Goal: Information Seeking & Learning: Learn about a topic

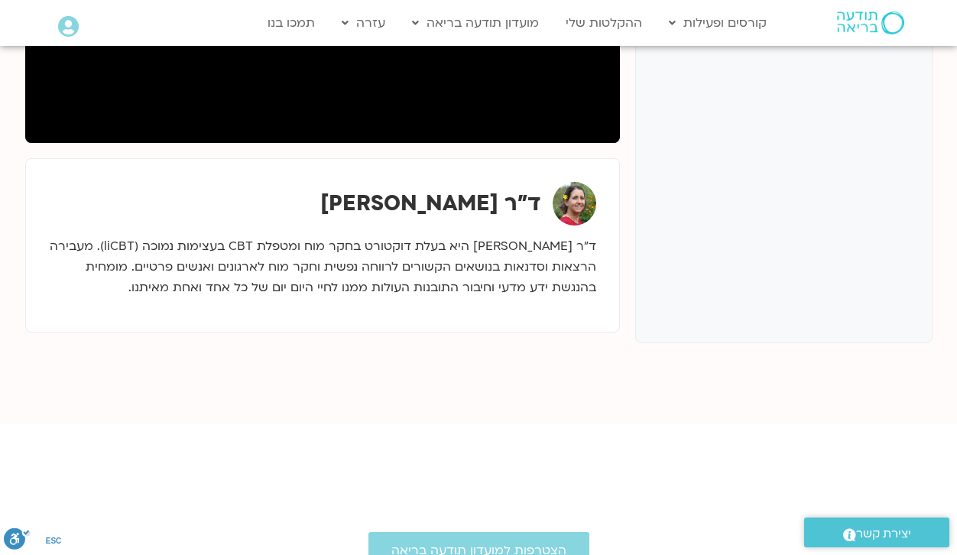
scroll to position [229, 0]
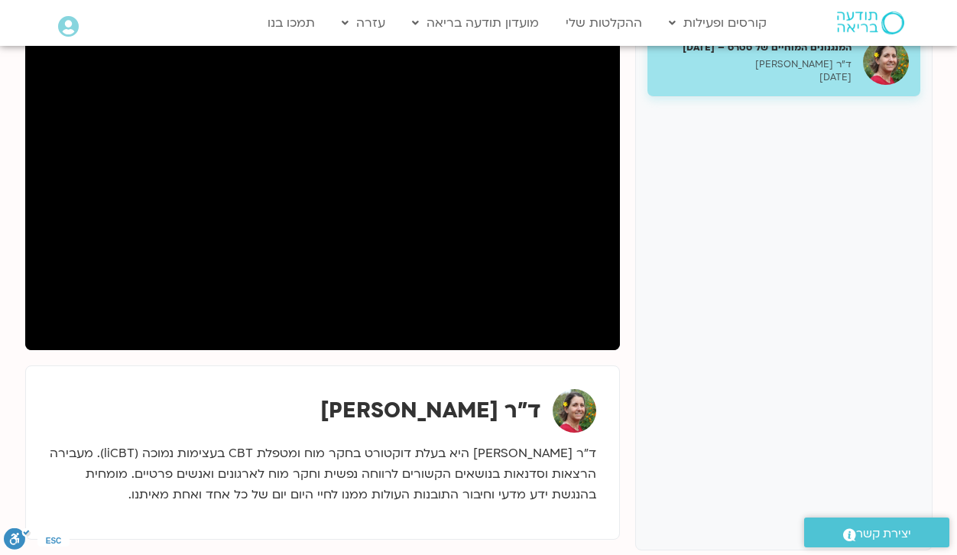
click at [790, 469] on div "המנגנונים המוחיים של סטרס – [DATE] ד"ר [PERSON_NAME] [DATE]" at bounding box center [783, 282] width 297 height 535
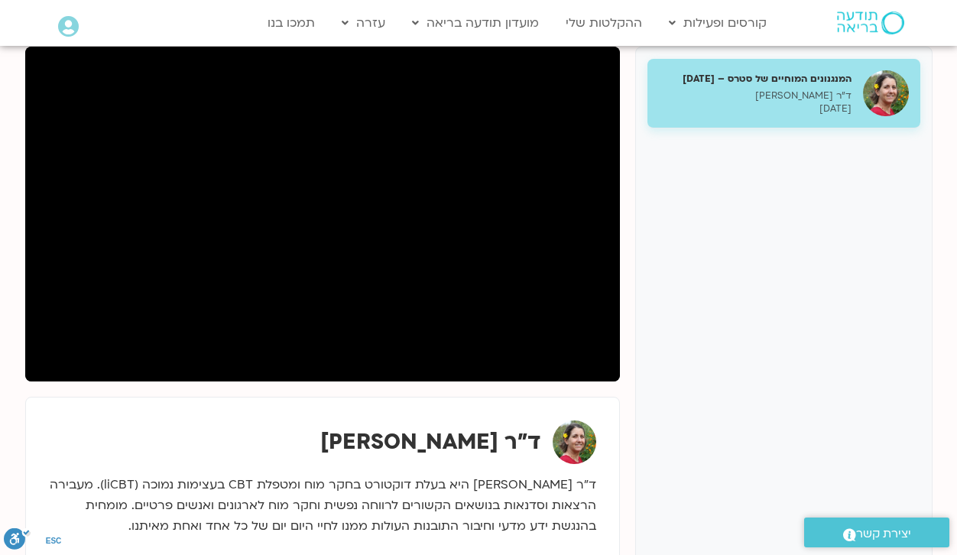
scroll to position [76, 0]
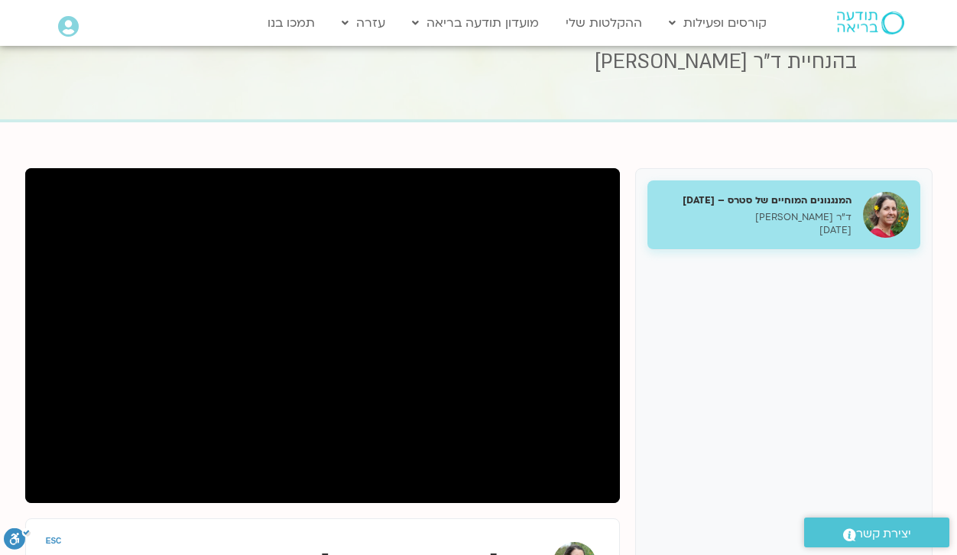
click at [632, 169] on div "המנגנונים המוחיים של סטרס – [DATE] ד"ר [PERSON_NAME] [DATE] ד"ר [PERSON_NAME]" at bounding box center [478, 438] width 907 height 540
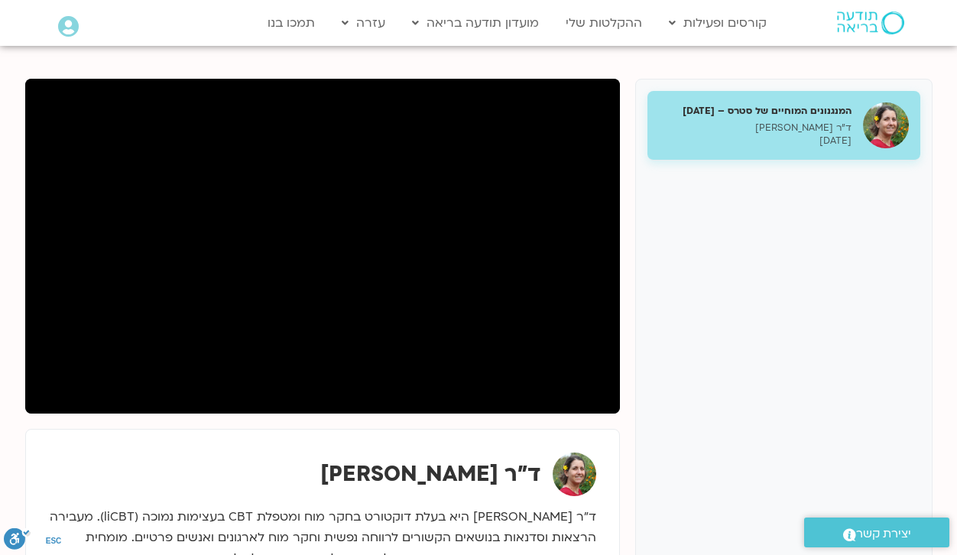
scroll to position [153, 0]
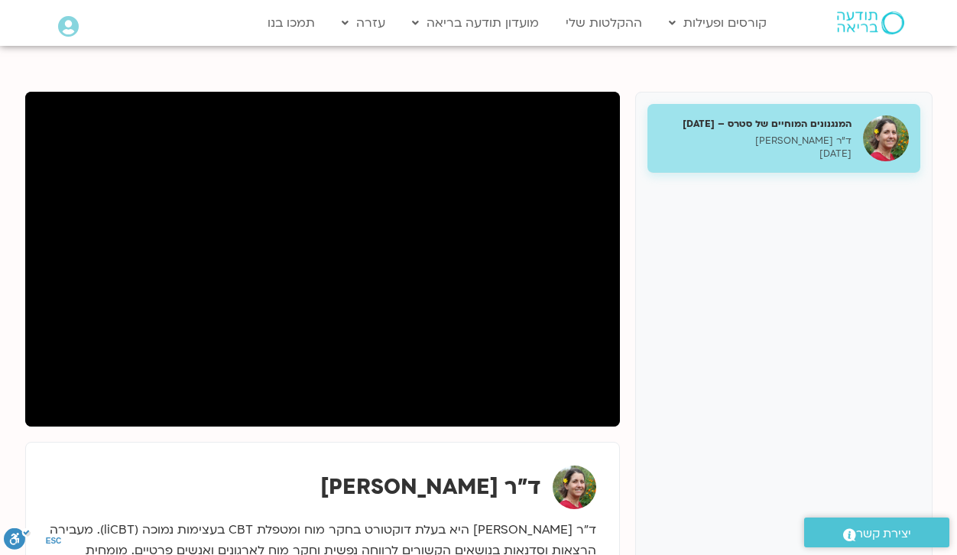
drag, startPoint x: 560, startPoint y: 453, endPoint x: 235, endPoint y: 455, distance: 325.6
click at [235, 455] on div "ד"ר [PERSON_NAME]" at bounding box center [322, 529] width 595 height 175
click at [9, 197] on section "המנגנונים המוחיים של סטרס – [DATE] ד"ר [PERSON_NAME] [DATE] ד"ר [PERSON_NAME]" at bounding box center [478, 377] width 957 height 662
click at [353, 527] on p "ד״ר [PERSON_NAME] היא בעלת דוקטורט בחקר מוח ומטפלת CBT בעצימות נמוכה (liCBT). מ…" at bounding box center [322, 551] width 547 height 62
click at [21, 485] on div "המנגנונים המוחיים של סטרס – [DATE] ד"ר [PERSON_NAME] [DATE] ד"ר [PERSON_NAME]" at bounding box center [479, 369] width 922 height 570
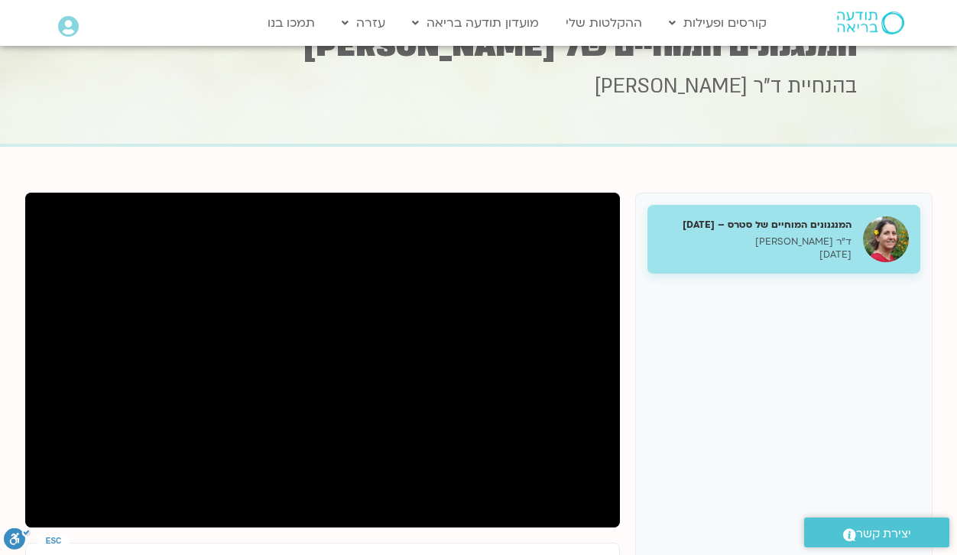
scroll to position [0, 0]
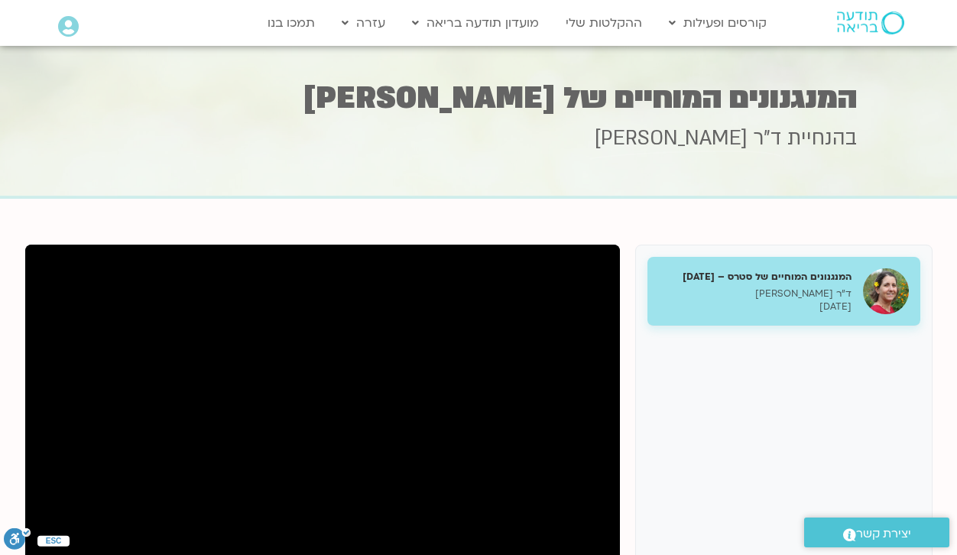
click at [472, 237] on div "המנגנונים המוחיים של סטרס – [DATE] ד"ר [PERSON_NAME] [DATE] ד"ר [PERSON_NAME]" at bounding box center [479, 522] width 922 height 570
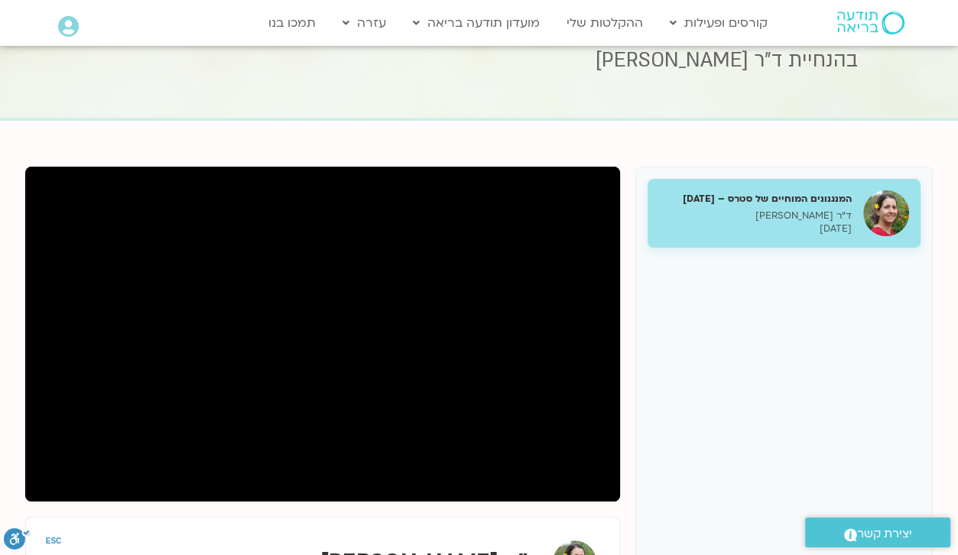
scroll to position [76, 0]
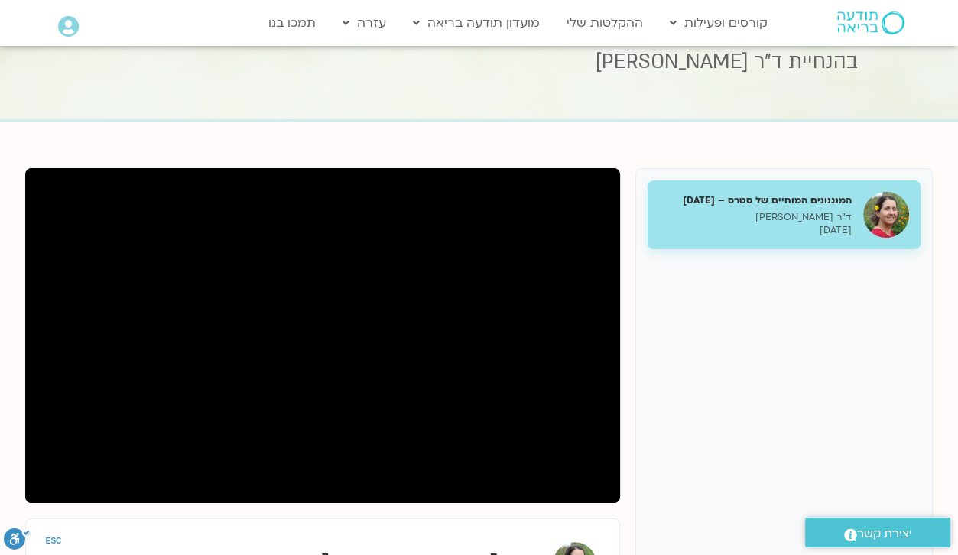
drag, startPoint x: 163, startPoint y: 505, endPoint x: 829, endPoint y: 392, distance: 676.0
click at [829, 392] on div "המנגנונים המוחיים של סטרס – [DATE] ד"ר [PERSON_NAME] [DATE]" at bounding box center [783, 435] width 297 height 535
drag, startPoint x: 817, startPoint y: 394, endPoint x: 751, endPoint y: 443, distance: 81.9
click at [751, 443] on div "המנגנונים המוחיים של סטרס – [DATE] ד"ר [PERSON_NAME] [DATE]" at bounding box center [783, 435] width 297 height 535
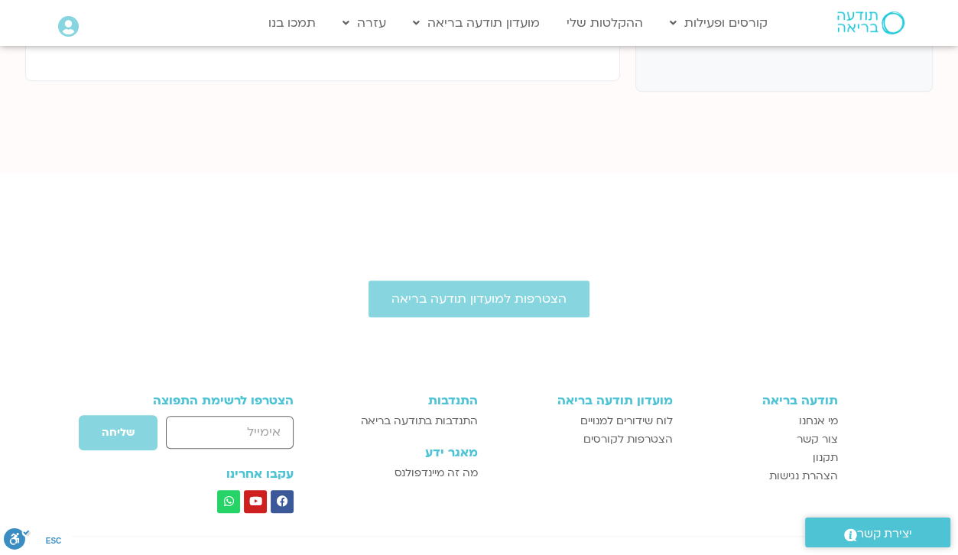
scroll to position [306, 0]
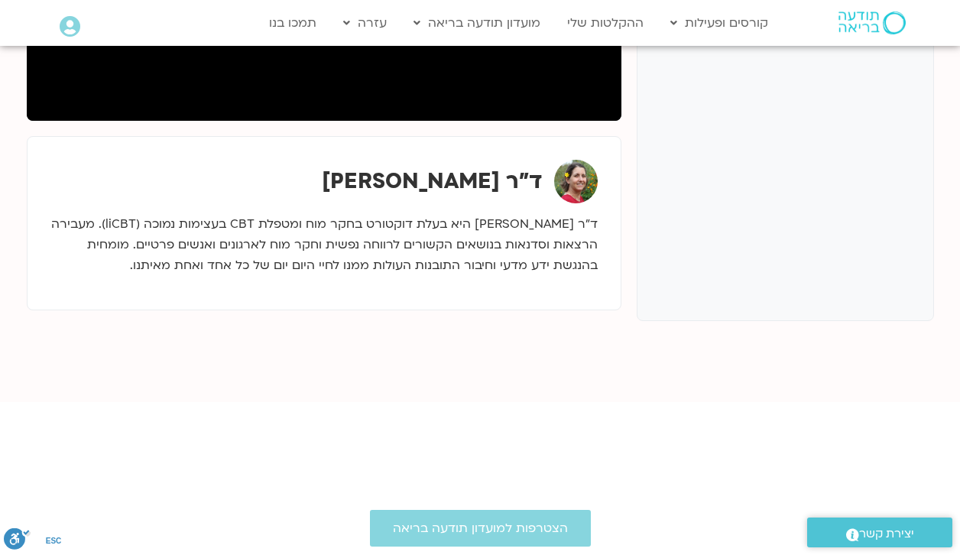
scroll to position [76, 0]
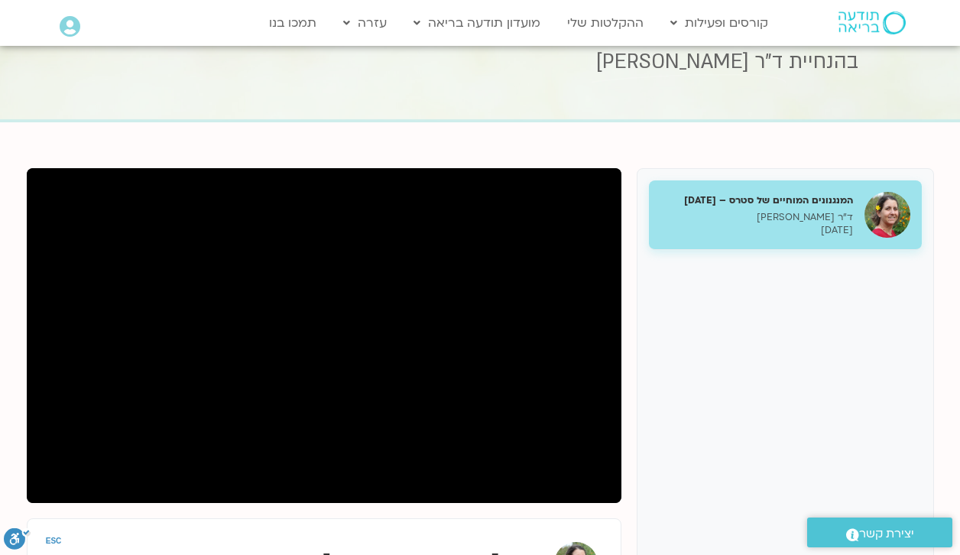
click at [231, 542] on div "ד"ר [PERSON_NAME]" at bounding box center [323, 564] width 547 height 44
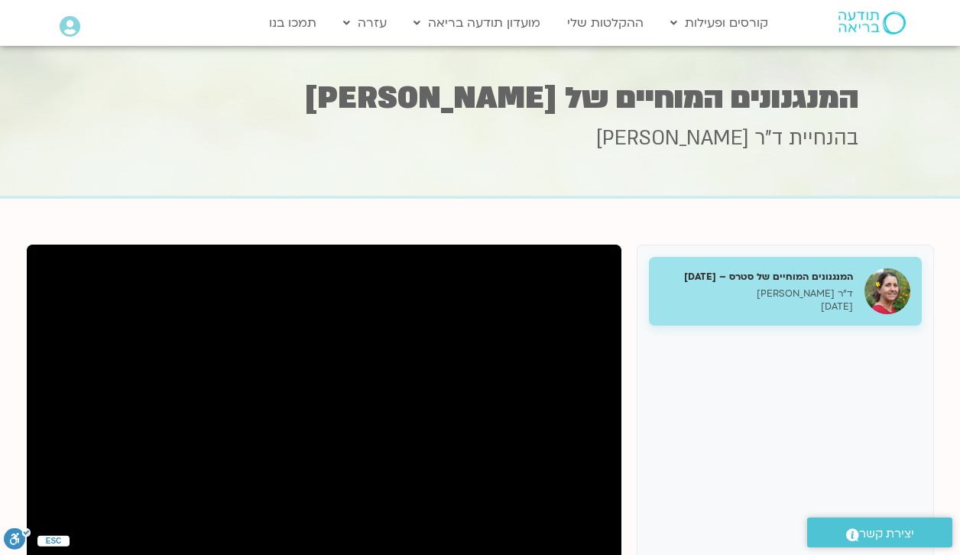
scroll to position [153, 0]
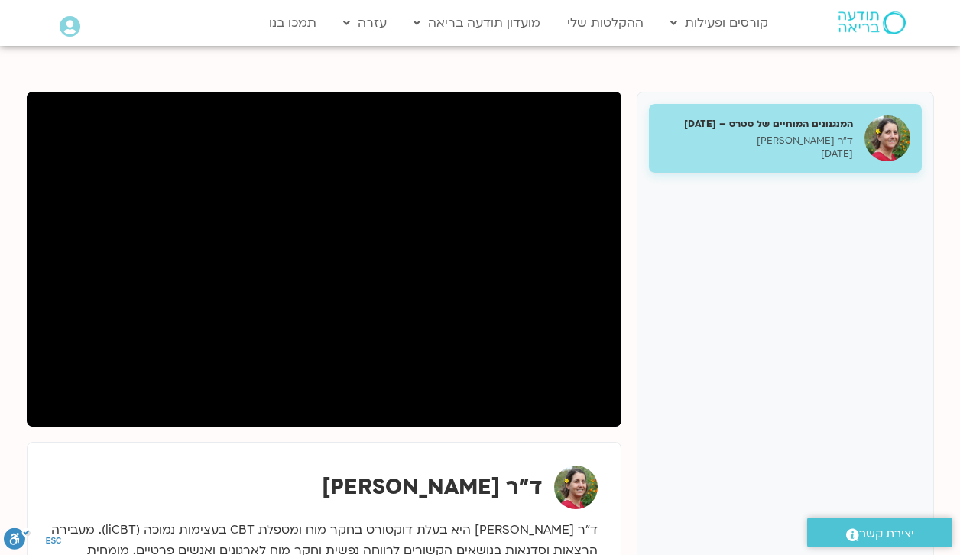
click at [174, 490] on div "ד"ר [PERSON_NAME]" at bounding box center [323, 487] width 547 height 44
click at [489, 436] on div "המנגנונים המוחיים של סטרס – [DATE] ד"ר [PERSON_NAME] [DATE] ד"ר [PERSON_NAME]" at bounding box center [480, 362] width 907 height 540
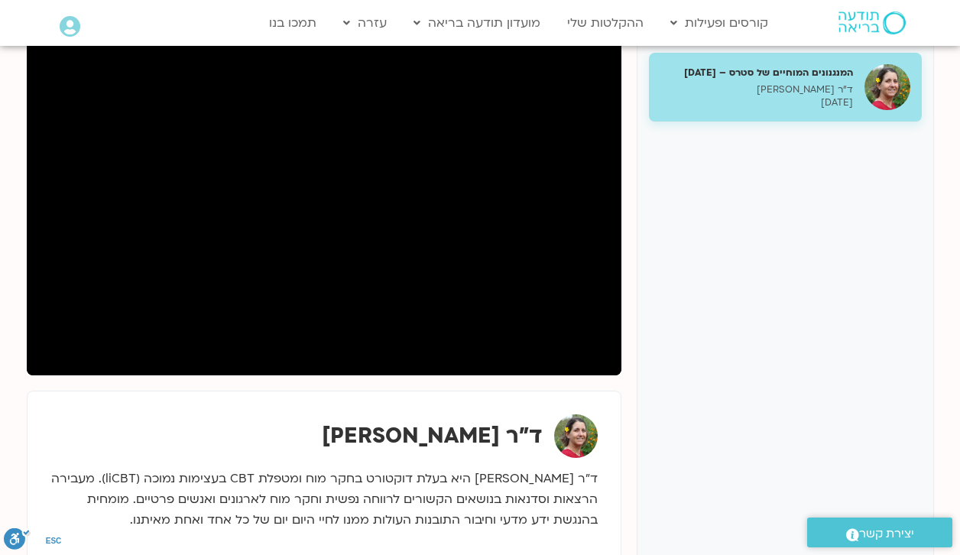
scroll to position [229, 0]
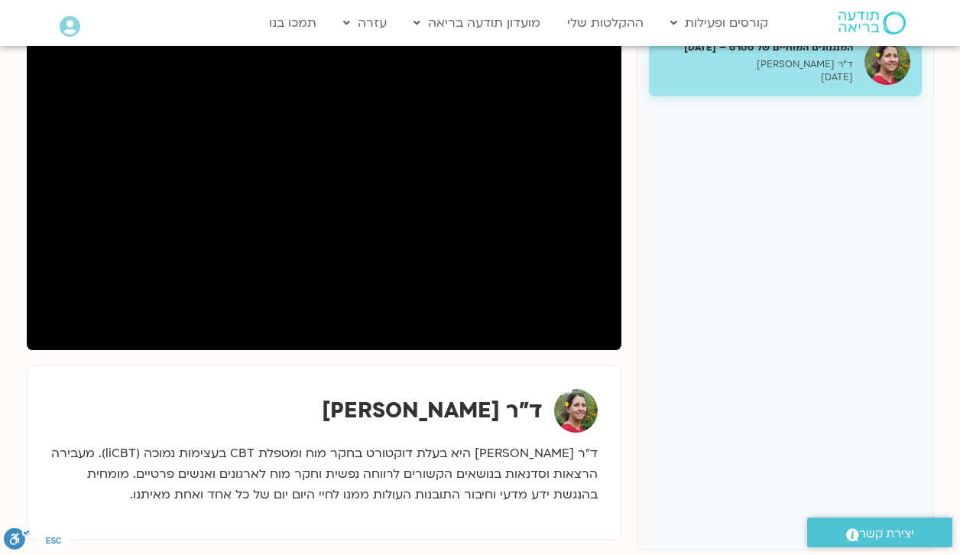
click at [336, 452] on p "ד״ר [PERSON_NAME] היא בעלת דוקטורט בחקר מוח ומטפלת CBT בעצימות נמוכה (liCBT). מ…" at bounding box center [323, 474] width 547 height 62
click at [252, 417] on div "ד"ר [PERSON_NAME]" at bounding box center [323, 411] width 547 height 44
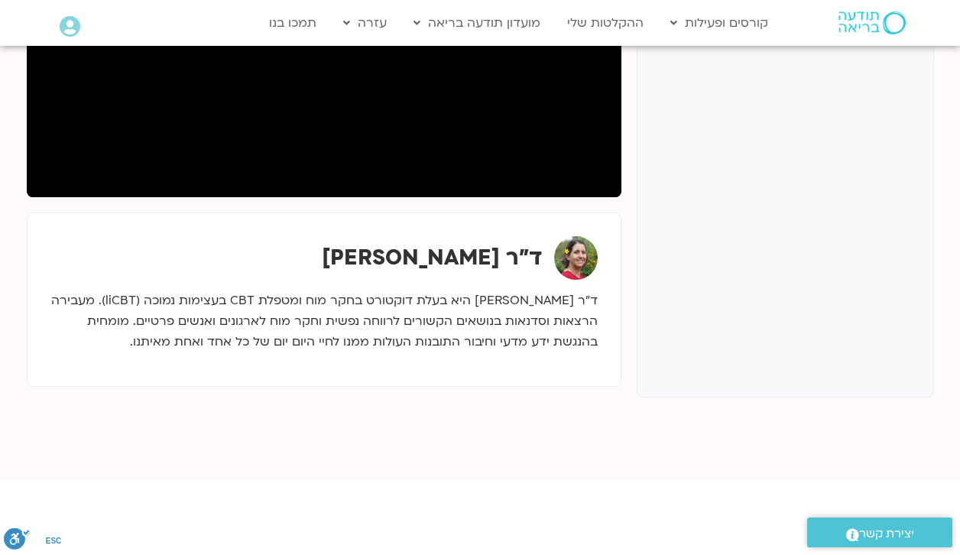
scroll to position [153, 0]
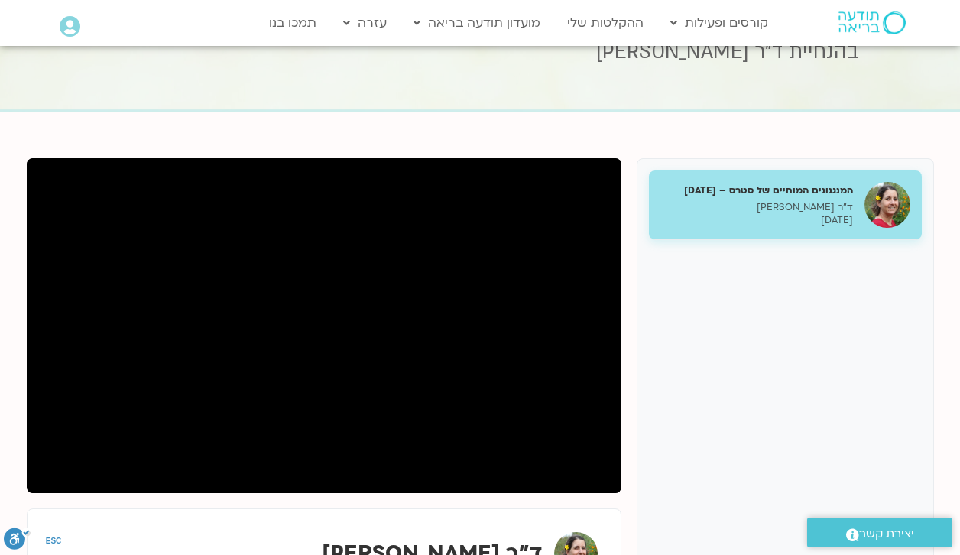
scroll to position [153, 0]
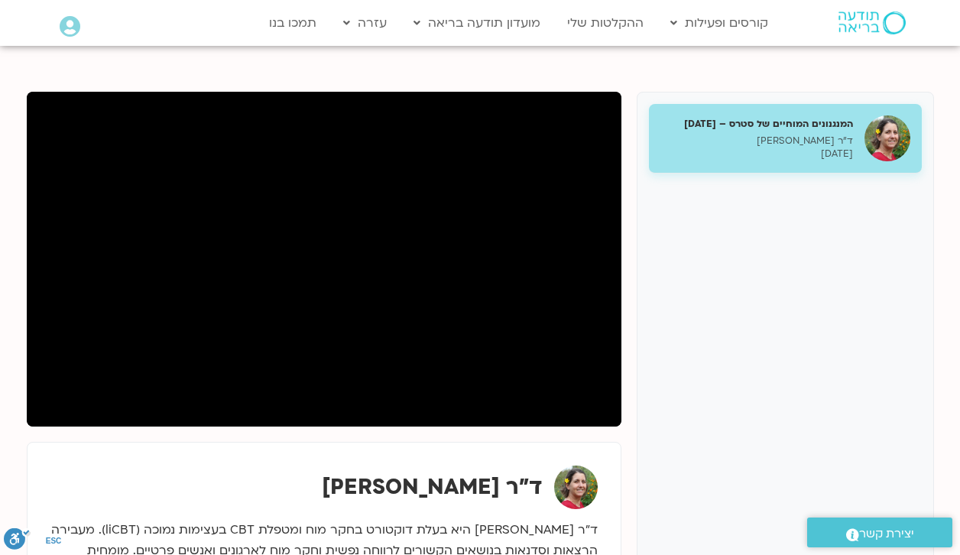
click at [381, 430] on div "המנגנונים המוחיים של סטרס – [DATE] ד"ר [PERSON_NAME] [DATE] ד"ר [PERSON_NAME]" at bounding box center [480, 362] width 907 height 540
click at [194, 52] on section "המנגנונים המוחיים של סטרס – [DATE] ד"ר [PERSON_NAME] [DATE] ד"ר [PERSON_NAME]" at bounding box center [480, 377] width 960 height 662
click at [181, 40] on div "Main Menu אזור אישי הזמנות התנתקות פרטי המורה הוספת אירוע" at bounding box center [123, 27] width 143 height 39
click at [209, 42] on div "Main Menu קורסים ופעילות לוח שידורים התכניות שלי קורסים ההקלטות שלי מועדון תודע…" at bounding box center [493, 23] width 581 height 44
click at [92, 442] on div "ד"ר [PERSON_NAME]" at bounding box center [324, 529] width 595 height 175
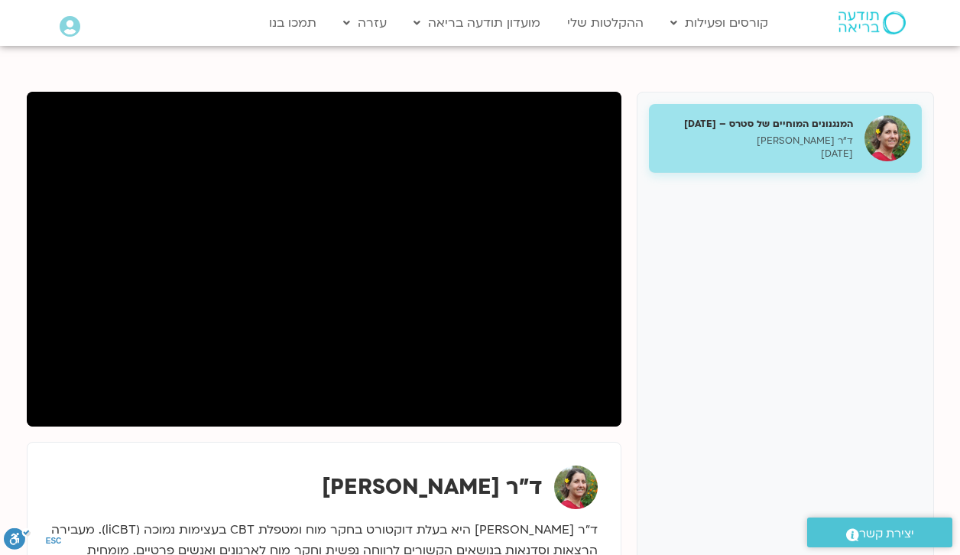
click at [92, 442] on div "ד"ר [PERSON_NAME]" at bounding box center [324, 529] width 595 height 175
click at [738, 406] on div "המנגנונים המוחיים של סטרס – [DATE] ד"ר [PERSON_NAME] [DATE]" at bounding box center [785, 359] width 297 height 535
click at [796, 401] on div "המנגנונים המוחיים של סטרס – [DATE] ד"ר [PERSON_NAME] [DATE]" at bounding box center [785, 359] width 297 height 535
click at [802, 387] on div "המנגנונים המוחיים של סטרס – [DATE] ד"ר [PERSON_NAME] [DATE]" at bounding box center [785, 359] width 297 height 535
click at [137, 494] on div "ד"ר [PERSON_NAME]" at bounding box center [323, 487] width 547 height 44
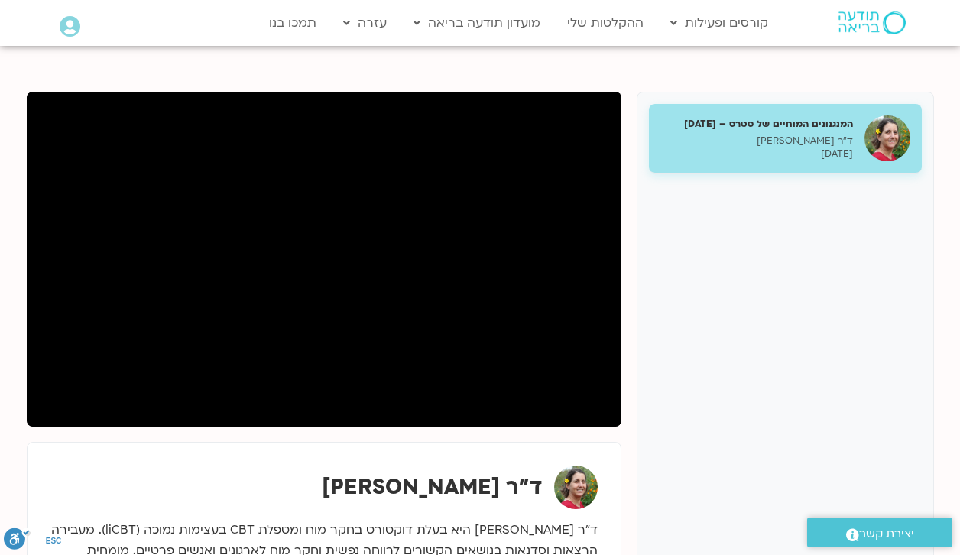
click at [235, 478] on div "ד"ר [PERSON_NAME]" at bounding box center [323, 487] width 547 height 44
click at [274, 427] on div "המנגנונים המוחיים של סטרס – [DATE] ד"ר [PERSON_NAME] [DATE] ד"ר [PERSON_NAME]" at bounding box center [480, 362] width 907 height 540
click at [431, 459] on div "ד"ר [PERSON_NAME] ד״ר [PERSON_NAME] היא בעלת דוקטורט בחקר מוח ומטפלת CBT בעצימו…" at bounding box center [324, 529] width 563 height 143
click at [295, 501] on div "ד"ר [PERSON_NAME]" at bounding box center [323, 487] width 547 height 44
click at [204, 472] on div "ד"ר [PERSON_NAME]" at bounding box center [323, 487] width 547 height 44
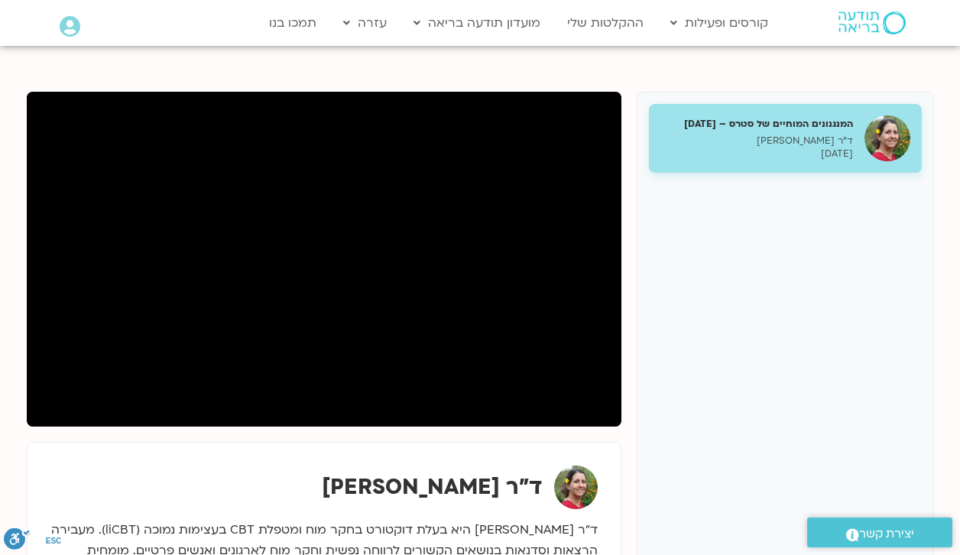
click at [130, 447] on div "ד"ר [PERSON_NAME]" at bounding box center [324, 529] width 595 height 175
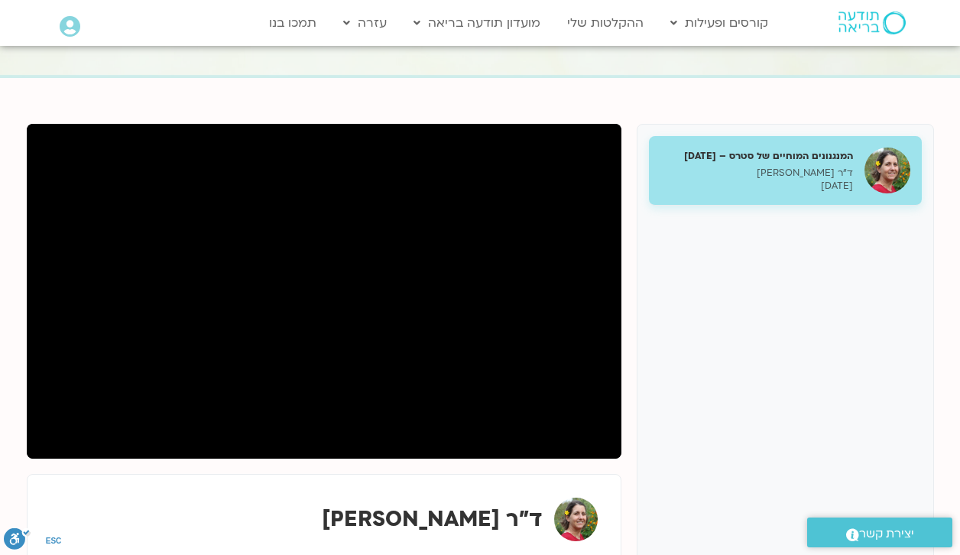
scroll to position [76, 0]
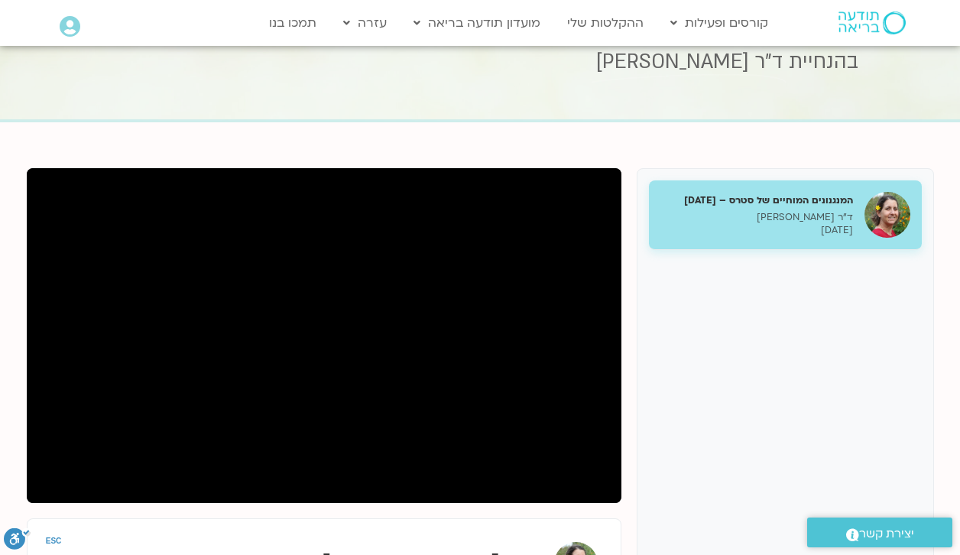
click at [335, 511] on div "המנגנונים המוחיים של סטרס – [DATE] ד"ר [PERSON_NAME] [DATE] ד"ר [PERSON_NAME]" at bounding box center [480, 438] width 907 height 540
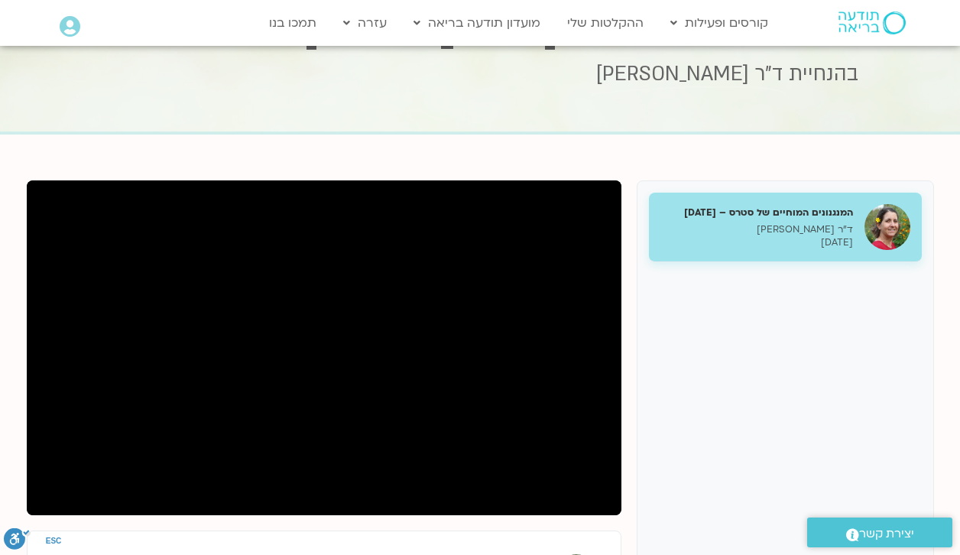
scroll to position [153, 0]
